Goal: Information Seeking & Learning: Find specific fact

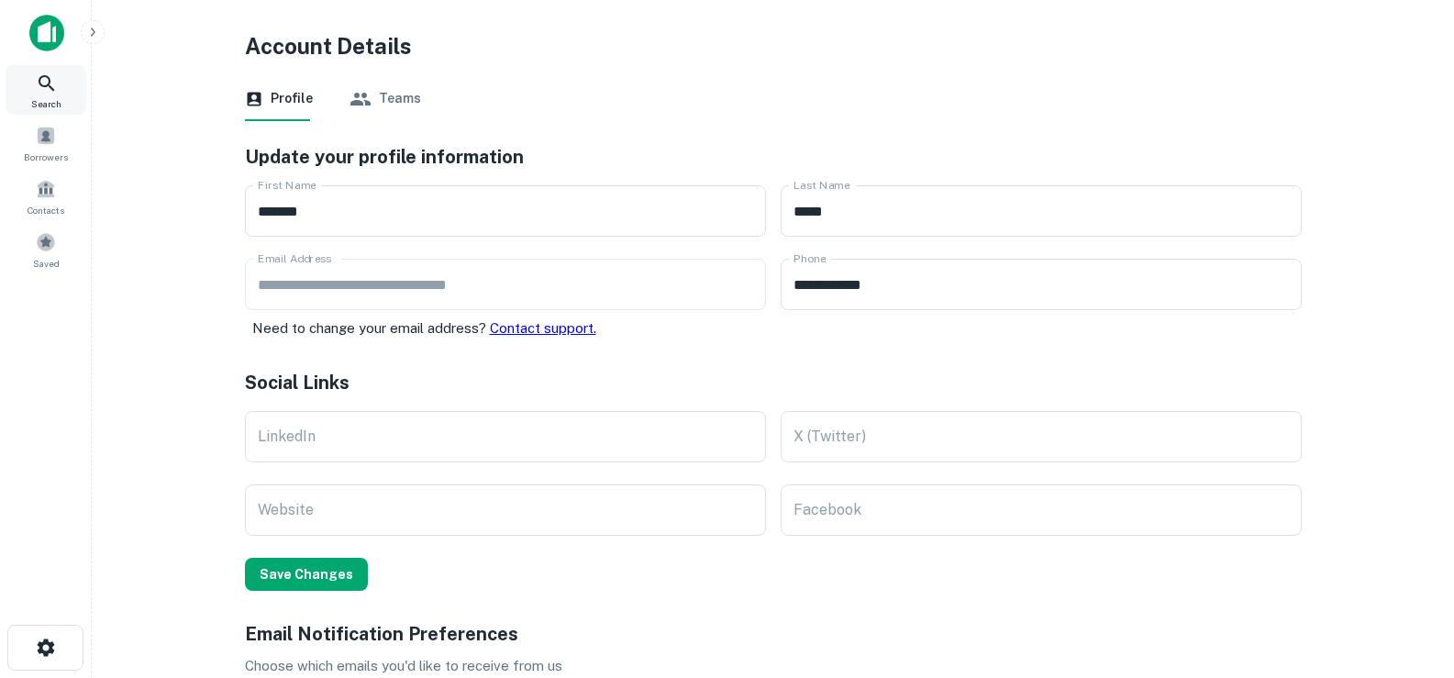
click at [60, 88] on div "Search" at bounding box center [46, 90] width 81 height 50
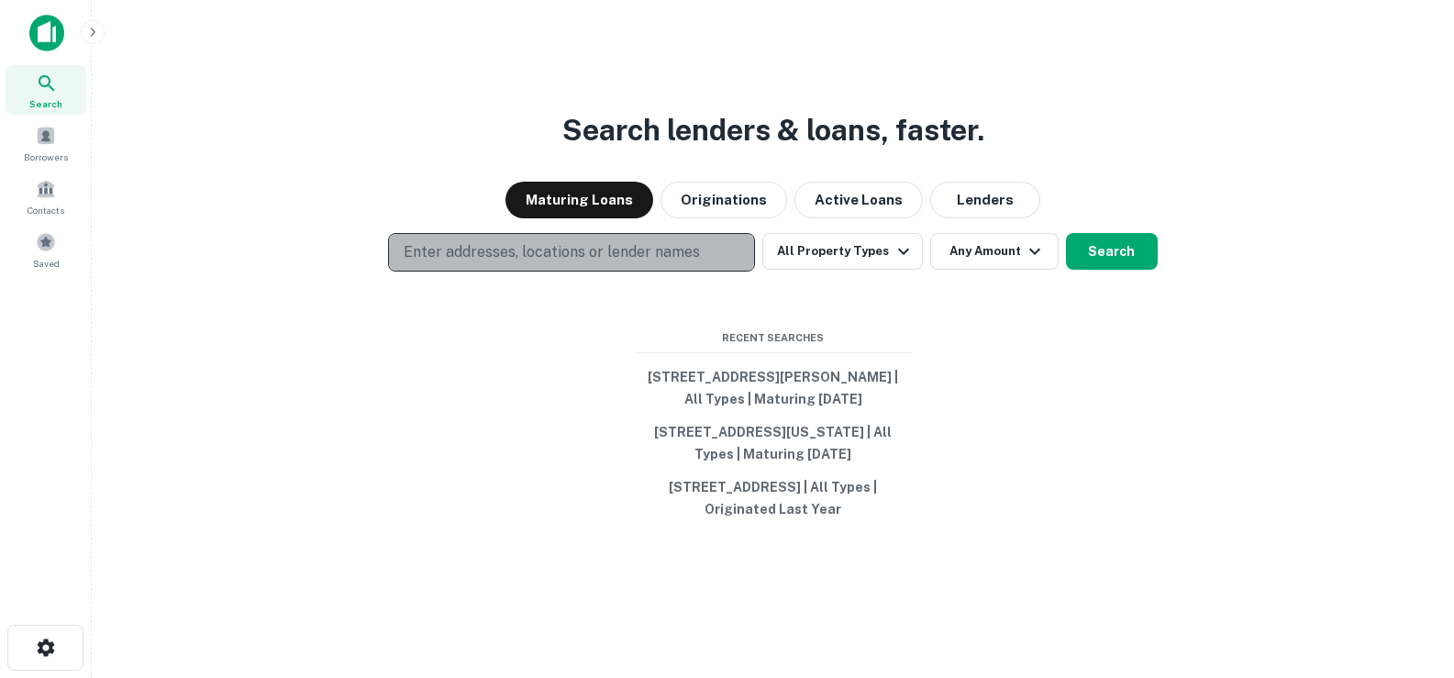
click at [493, 233] on button "Enter addresses, locations or lender names" at bounding box center [571, 252] width 367 height 39
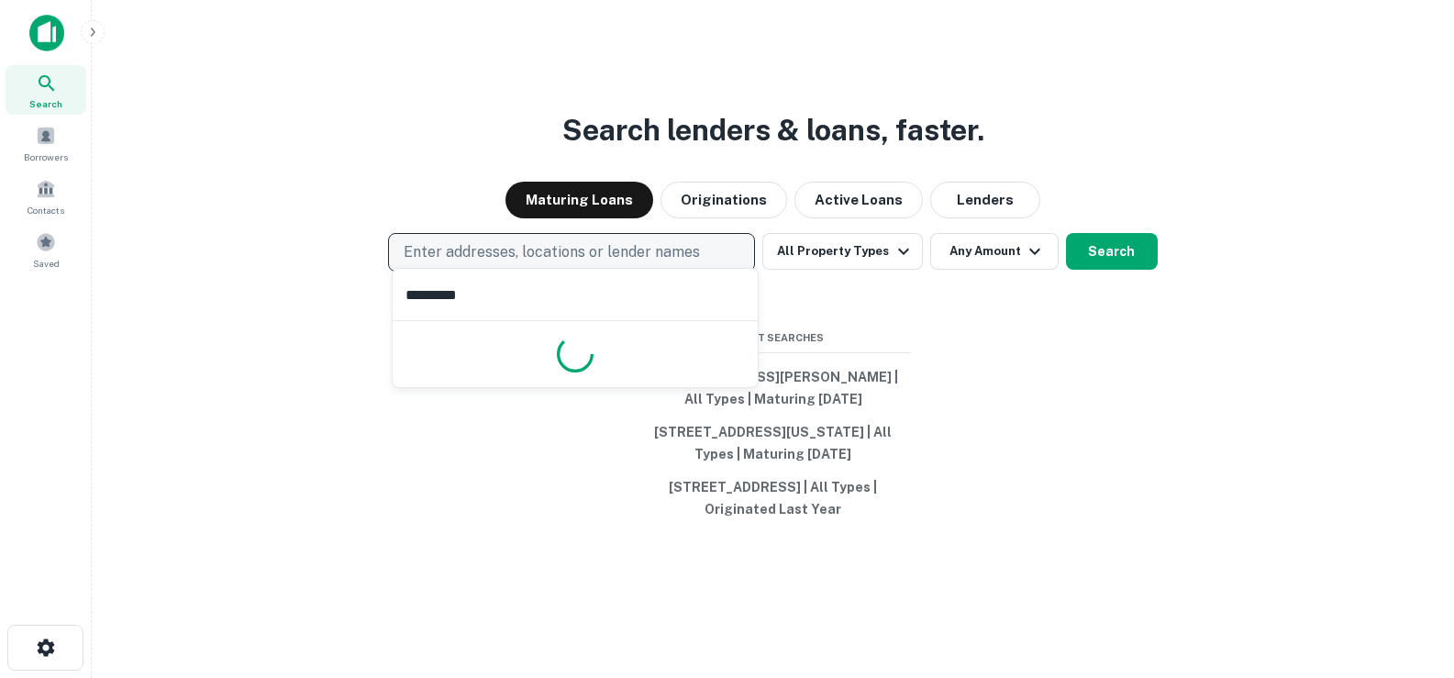
type input "**********"
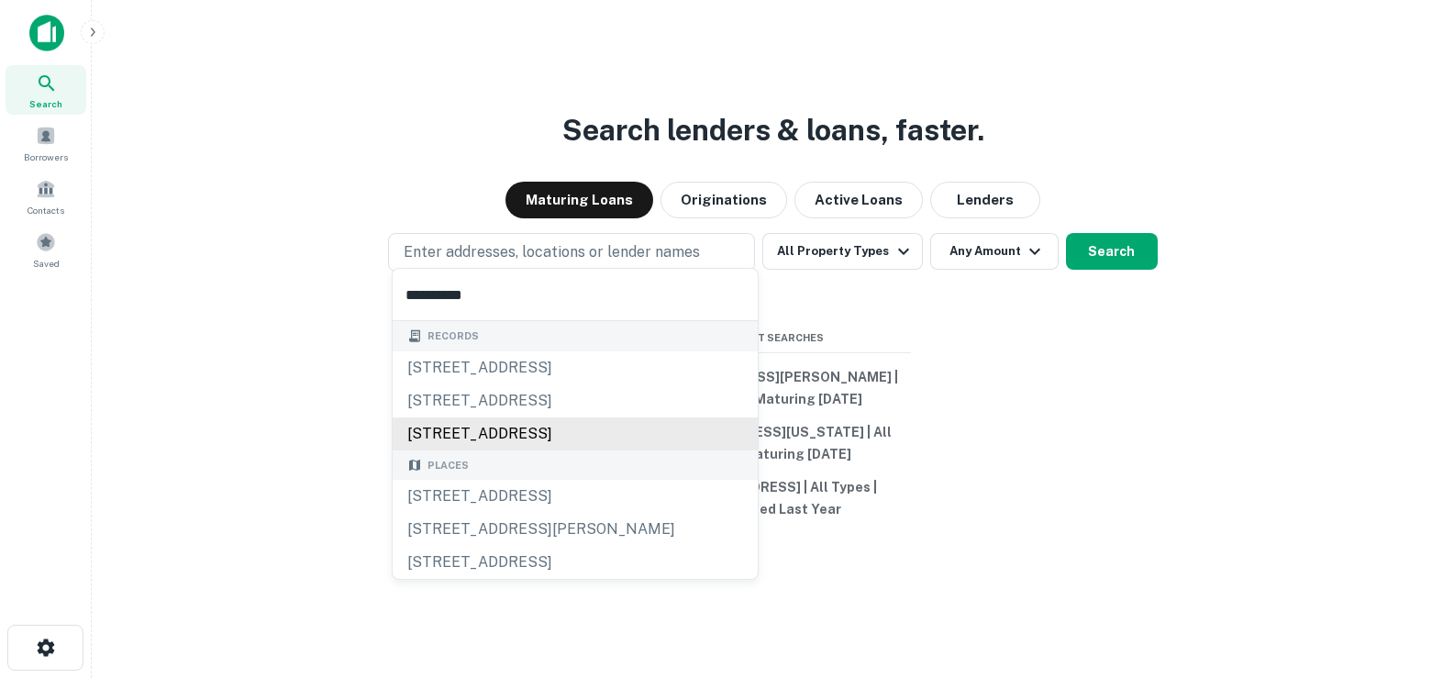
click at [498, 438] on div "2896 elpis st, macon, ga, 31204" at bounding box center [575, 433] width 365 height 33
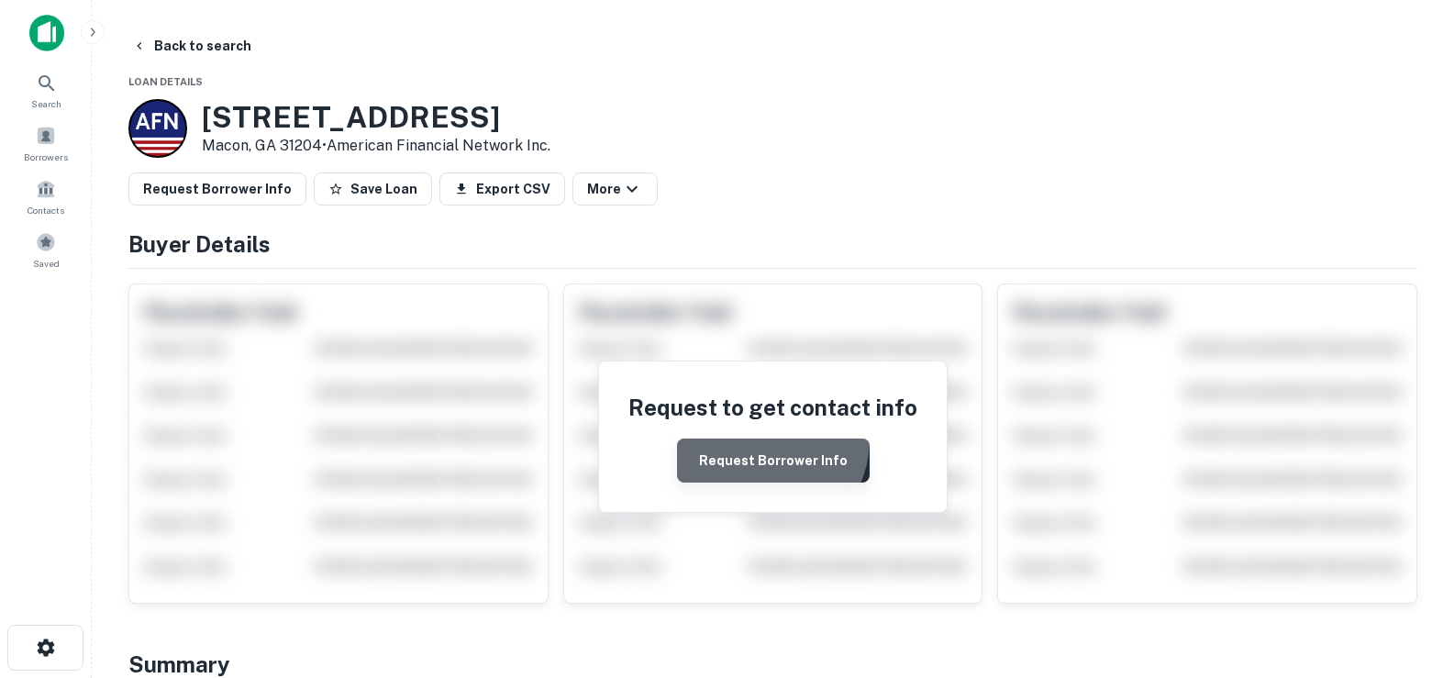
click at [760, 439] on button "Request Borrower Info" at bounding box center [773, 460] width 193 height 44
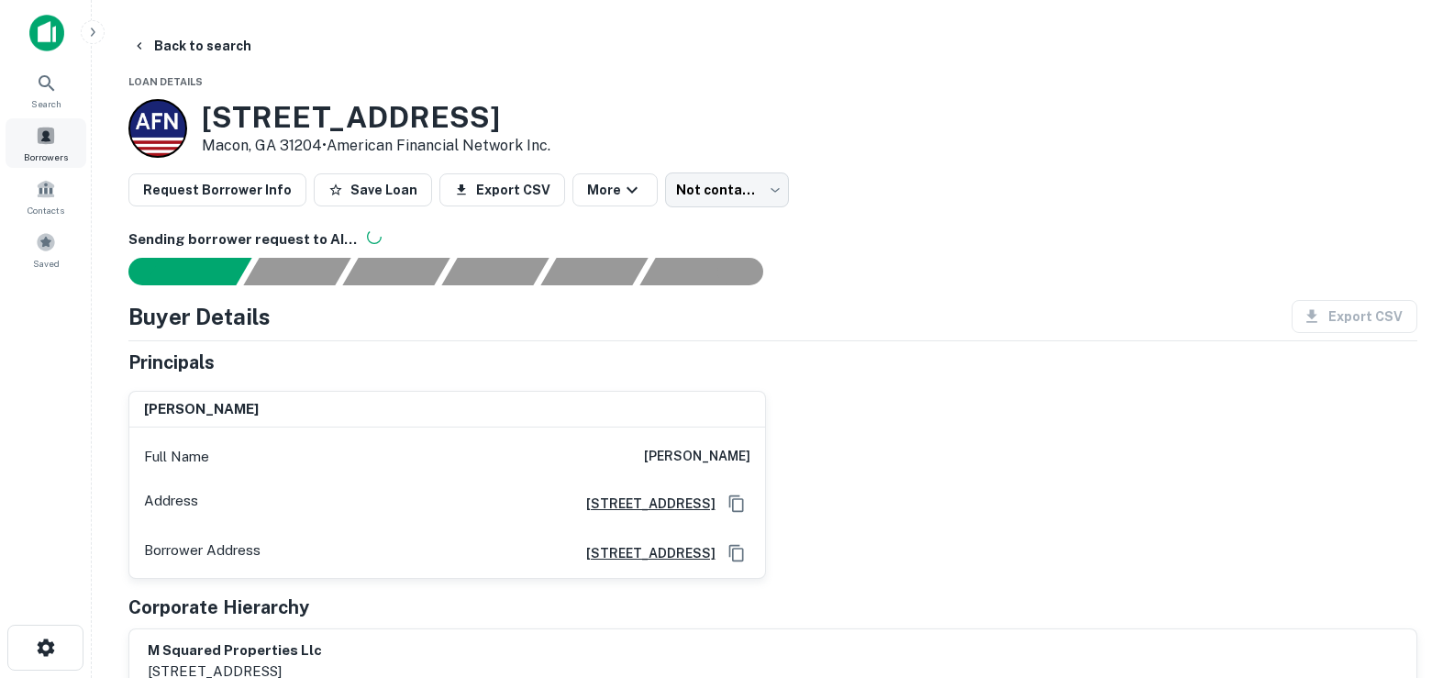
click at [32, 134] on div "Borrowers" at bounding box center [46, 143] width 81 height 50
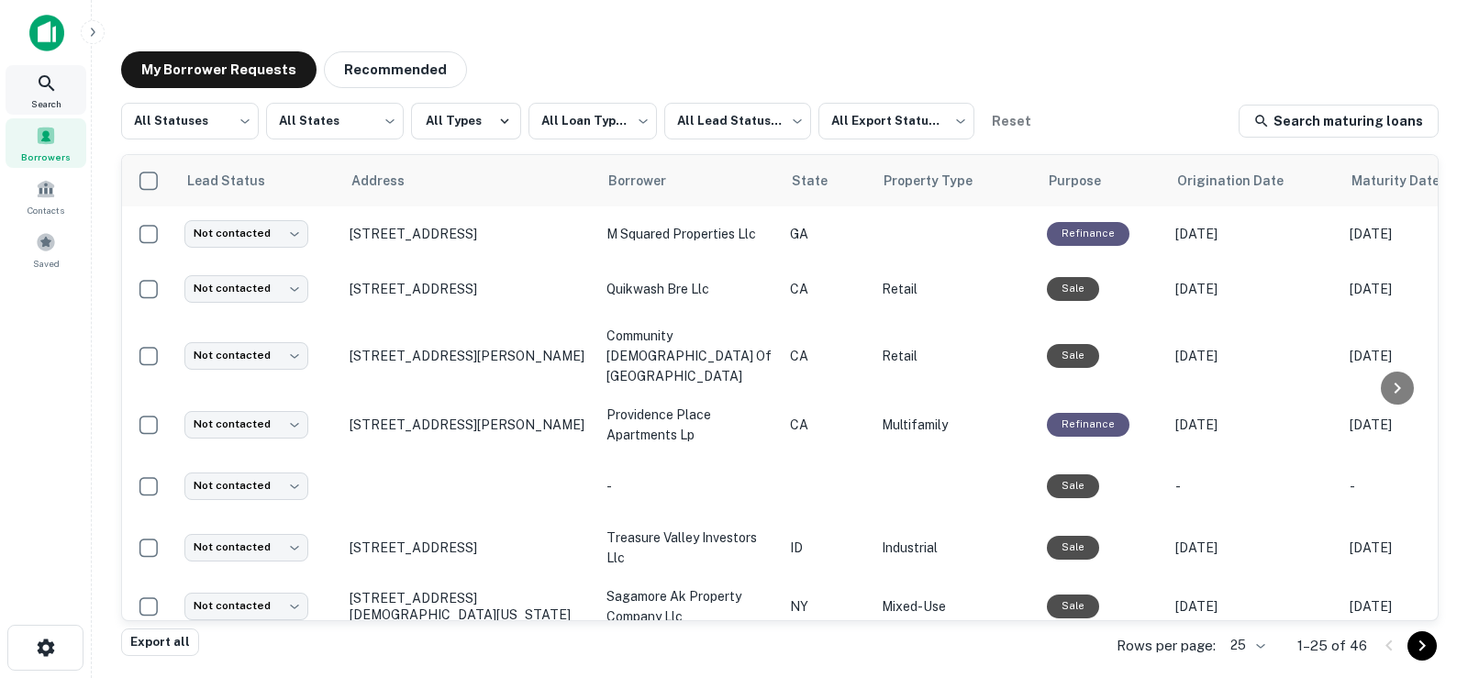
click at [42, 81] on icon at bounding box center [47, 83] width 22 height 22
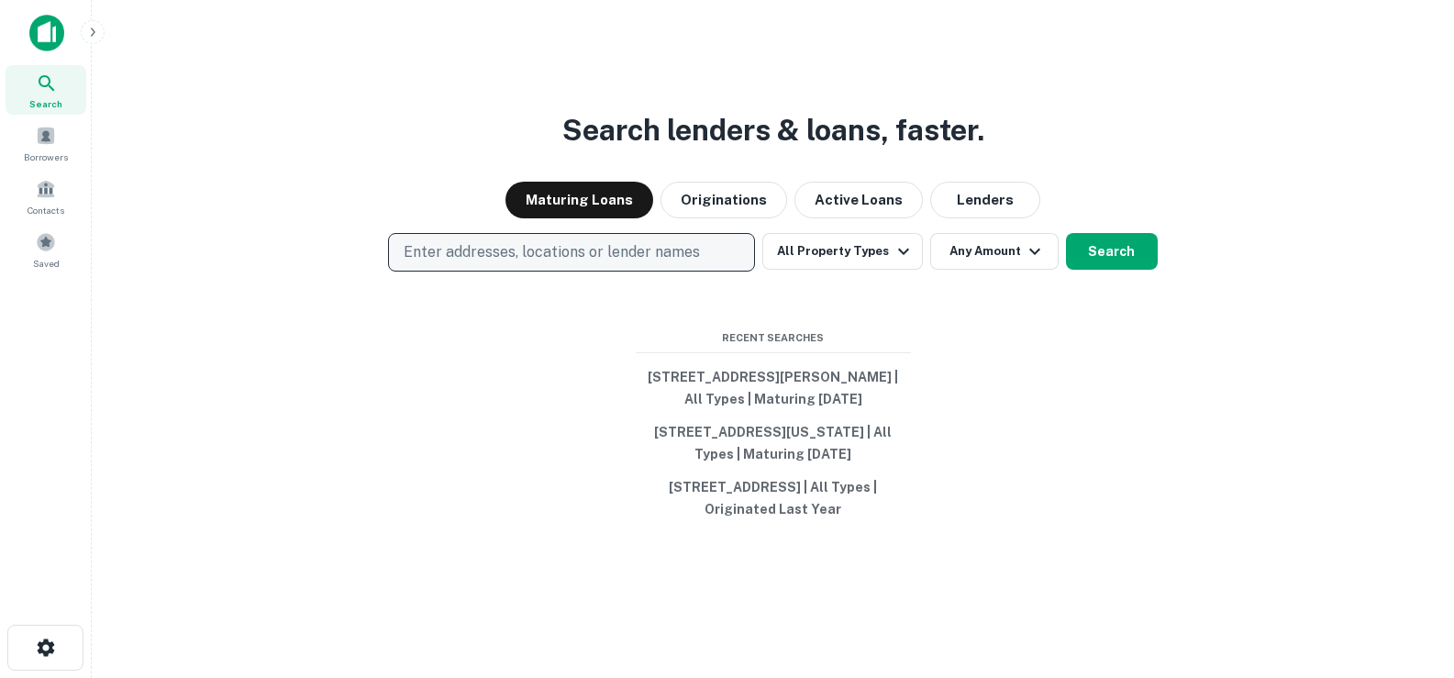
click at [480, 244] on p "Enter addresses, locations or lender names" at bounding box center [552, 252] width 296 height 22
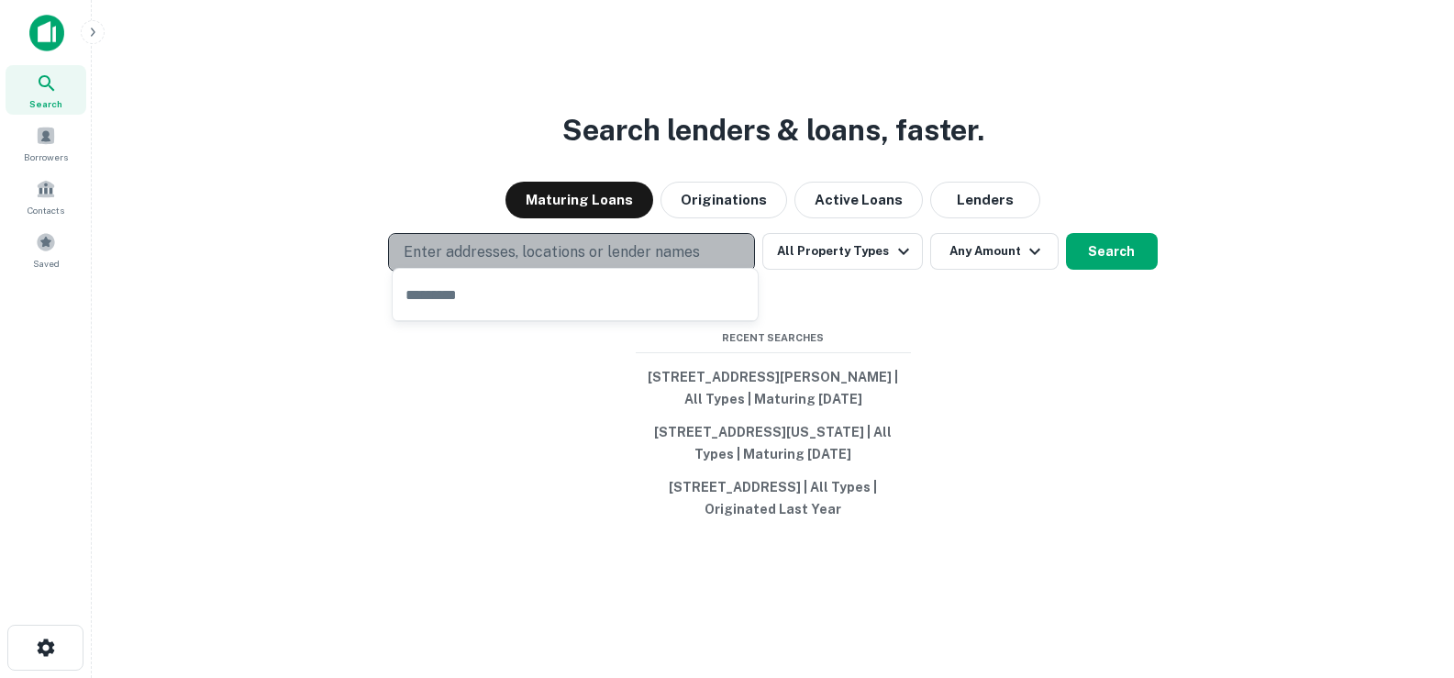
click at [445, 241] on p "Enter addresses, locations or lender names" at bounding box center [552, 252] width 296 height 22
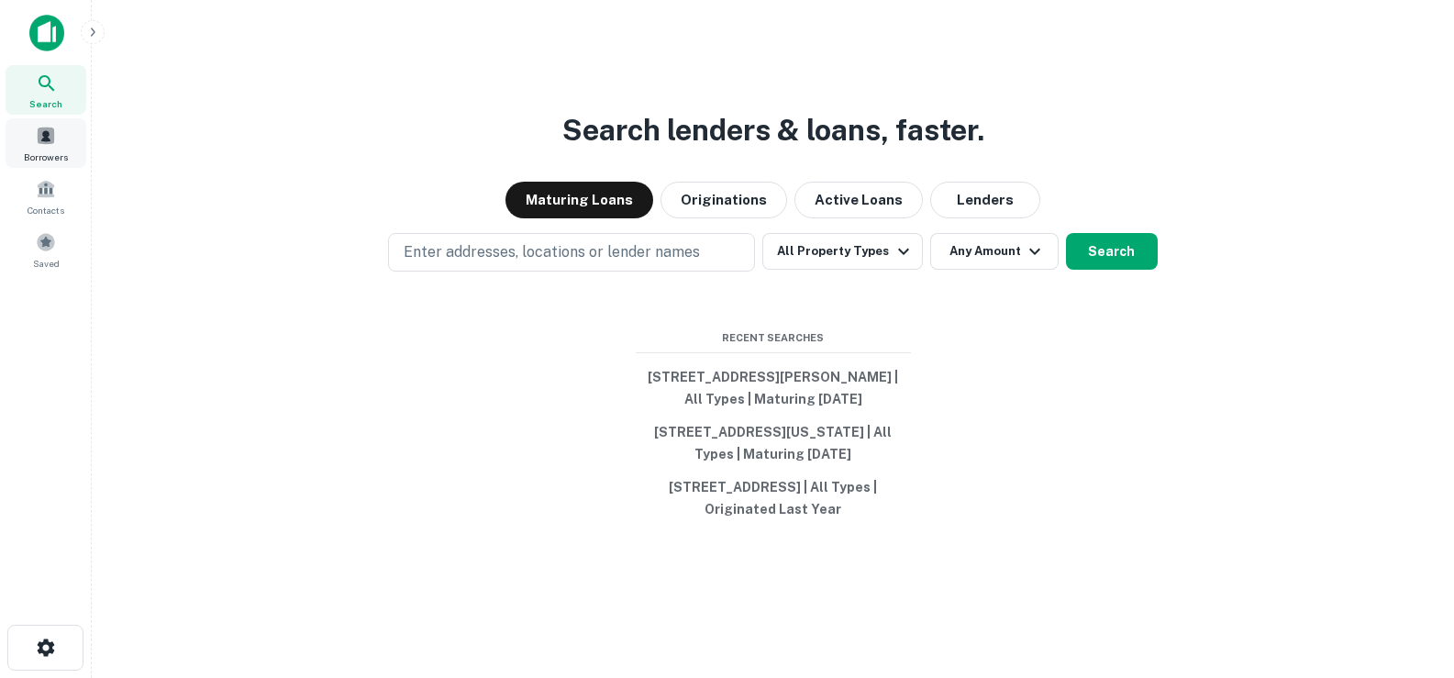
click at [47, 129] on span at bounding box center [46, 136] width 20 height 20
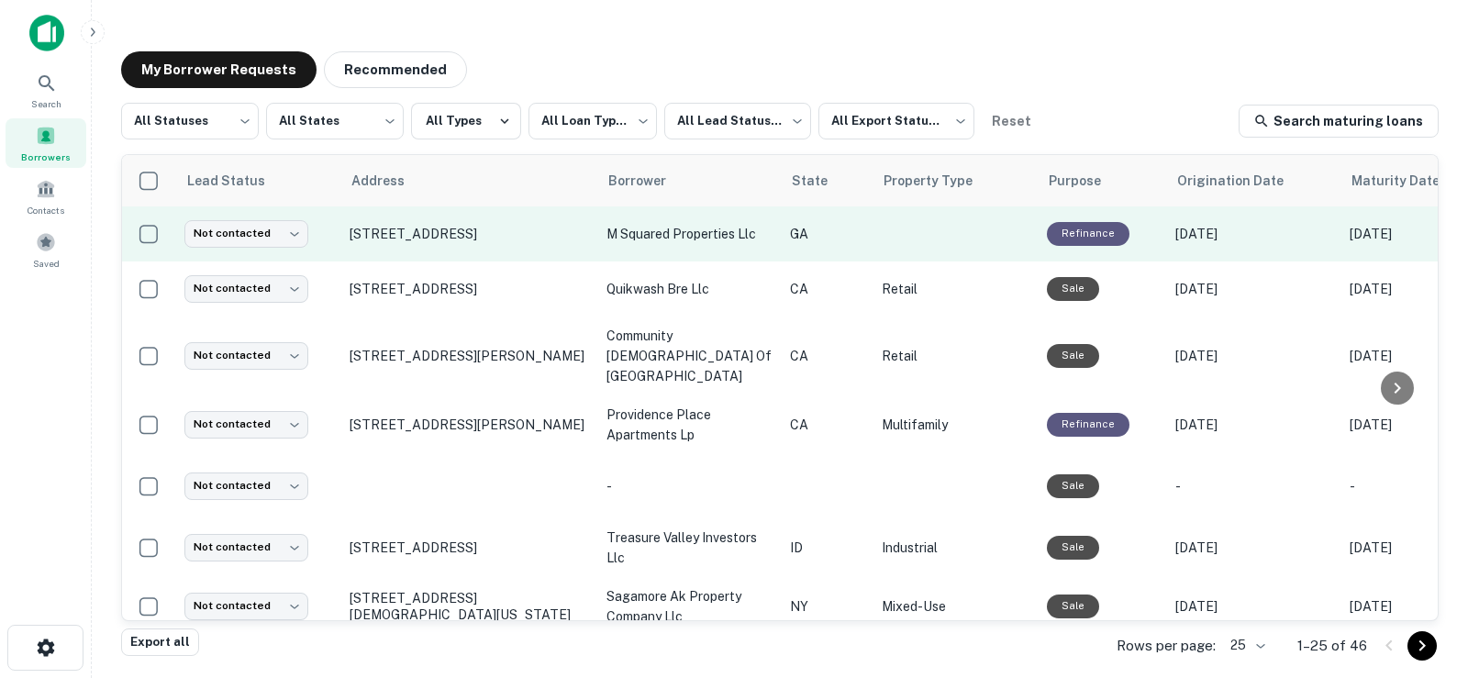
click at [401, 245] on td "2896 Elpis St Macon, GA 31204" at bounding box center [468, 233] width 257 height 55
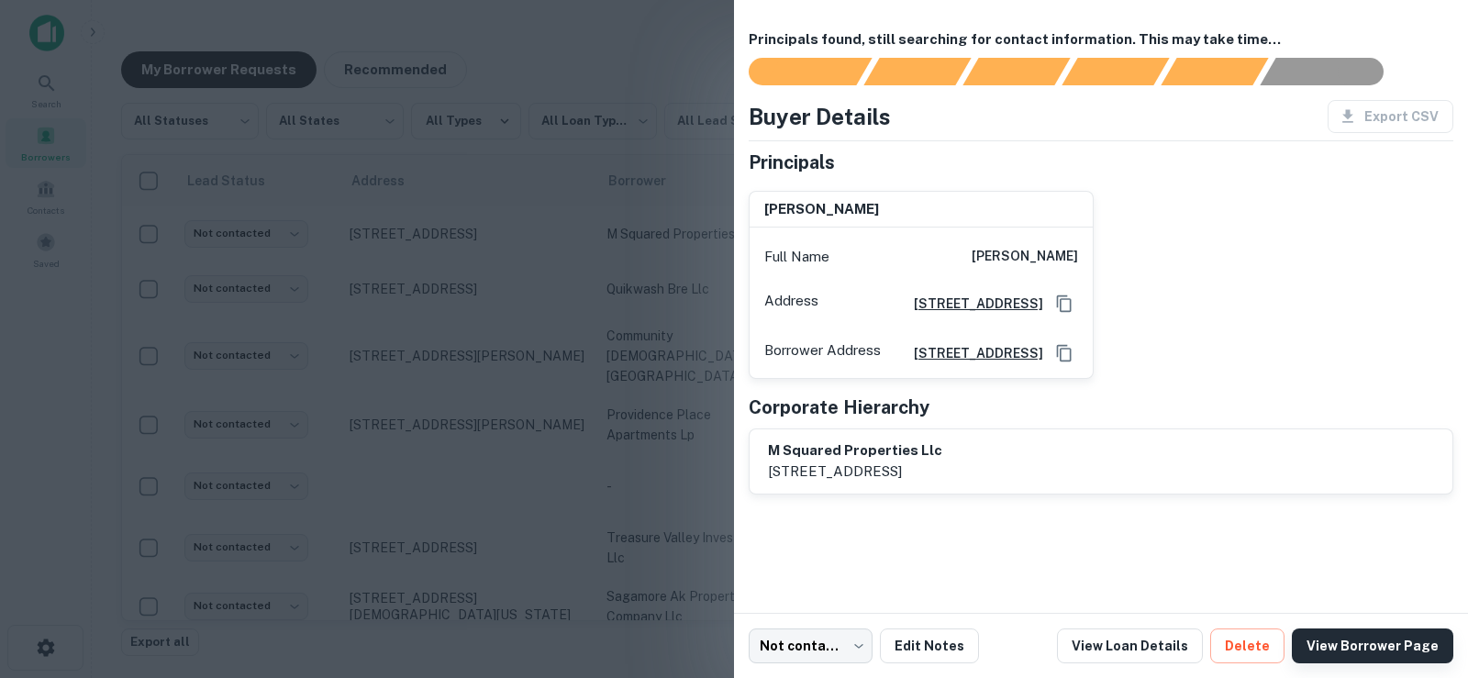
click at [1343, 642] on link "View Borrower Page" at bounding box center [1372, 645] width 161 height 35
